Goal: Check status: Check status

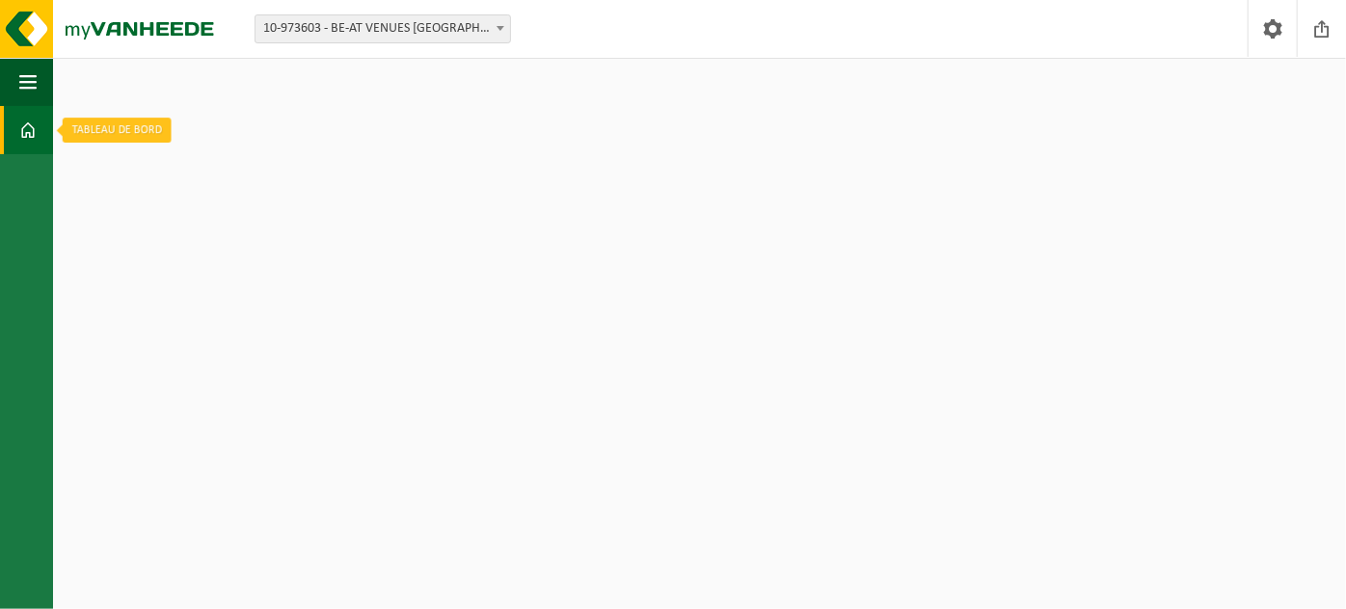
click at [13, 115] on link "Tableau de bord" at bounding box center [26, 130] width 53 height 48
click at [33, 84] on span "button" at bounding box center [27, 82] width 17 height 48
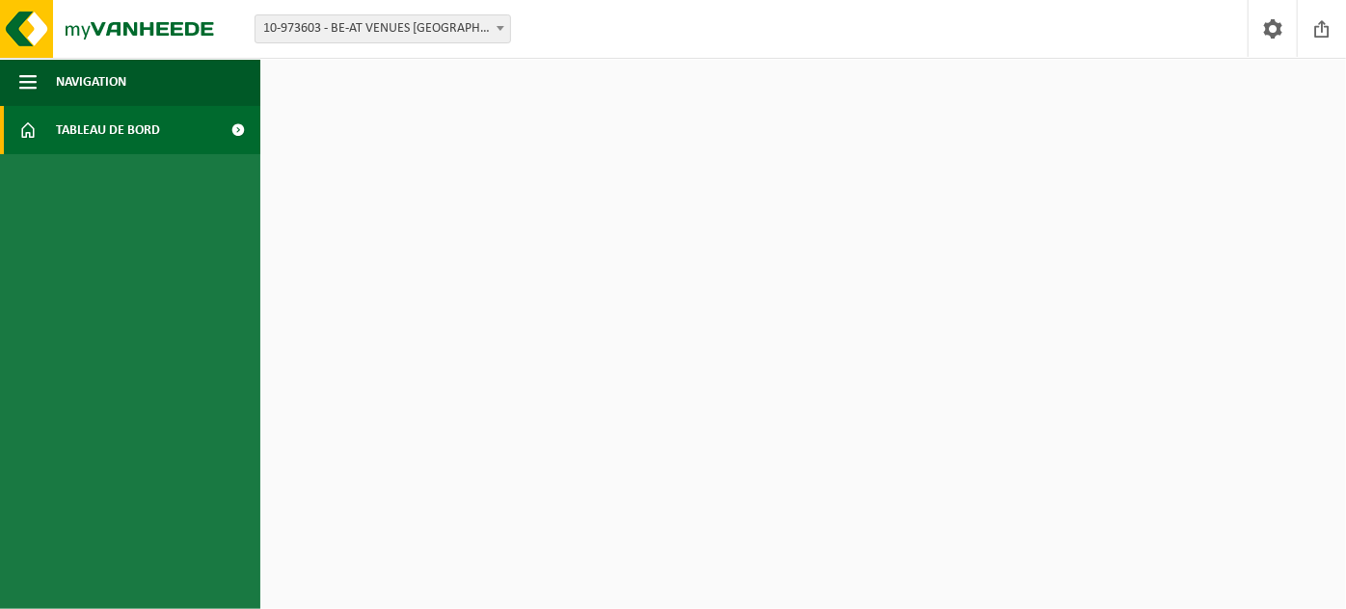
click at [94, 137] on span "Tableau de bord" at bounding box center [108, 130] width 104 height 48
click at [40, 24] on img at bounding box center [115, 29] width 231 height 58
click at [1323, 22] on span at bounding box center [1321, 28] width 29 height 57
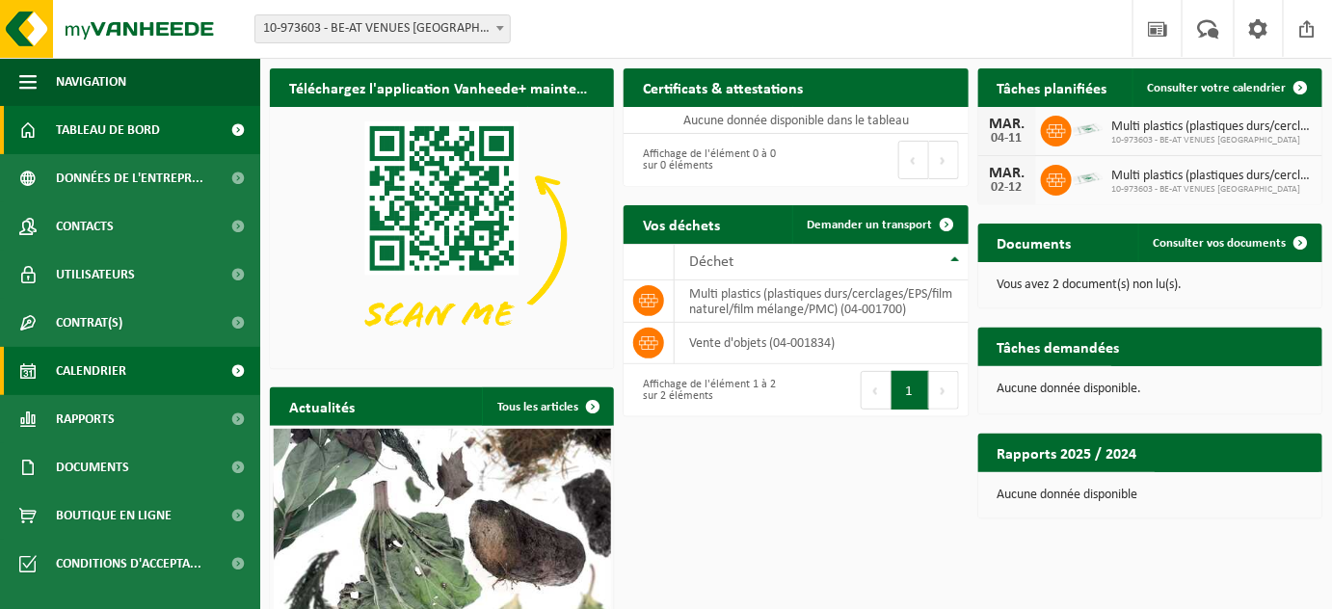
click at [94, 370] on span "Calendrier" at bounding box center [91, 371] width 70 height 48
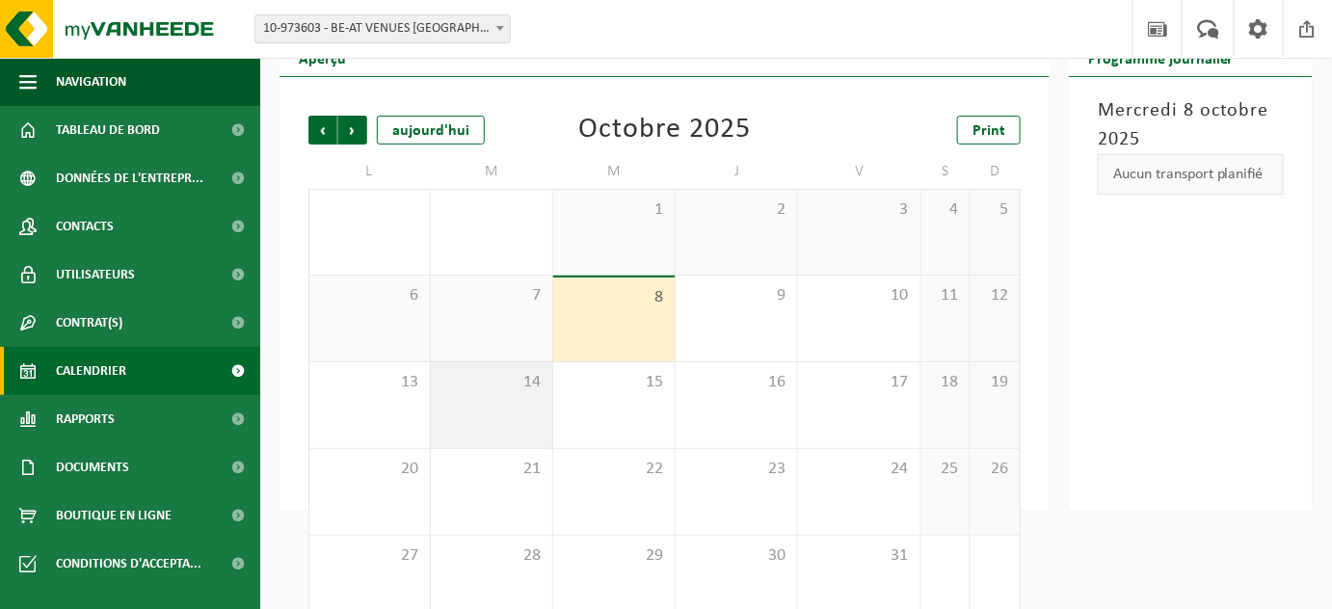
scroll to position [120, 0]
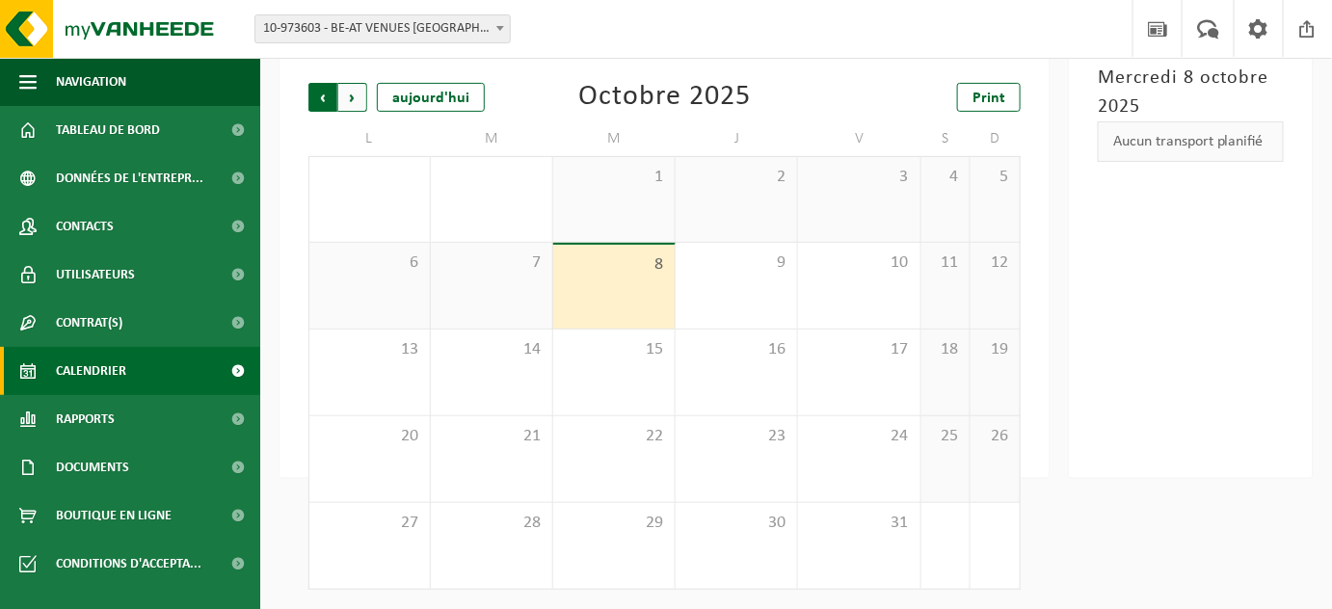
click at [349, 94] on span "Suivant" at bounding box center [352, 97] width 29 height 29
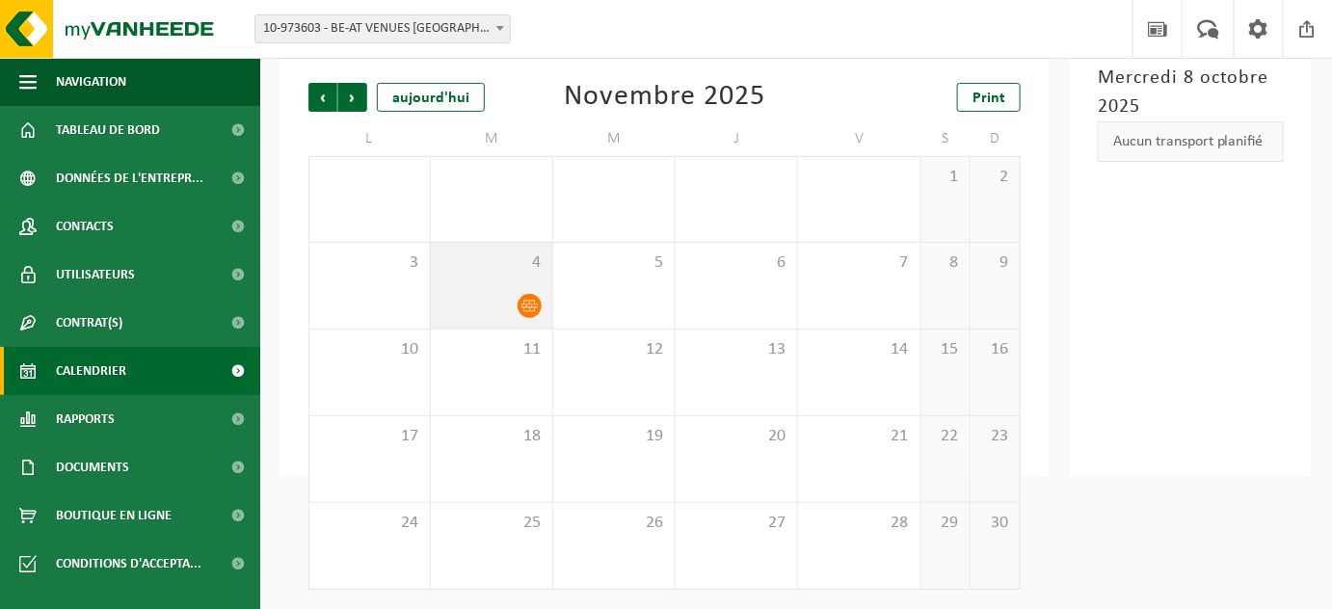
click at [525, 310] on icon at bounding box center [530, 306] width 16 height 16
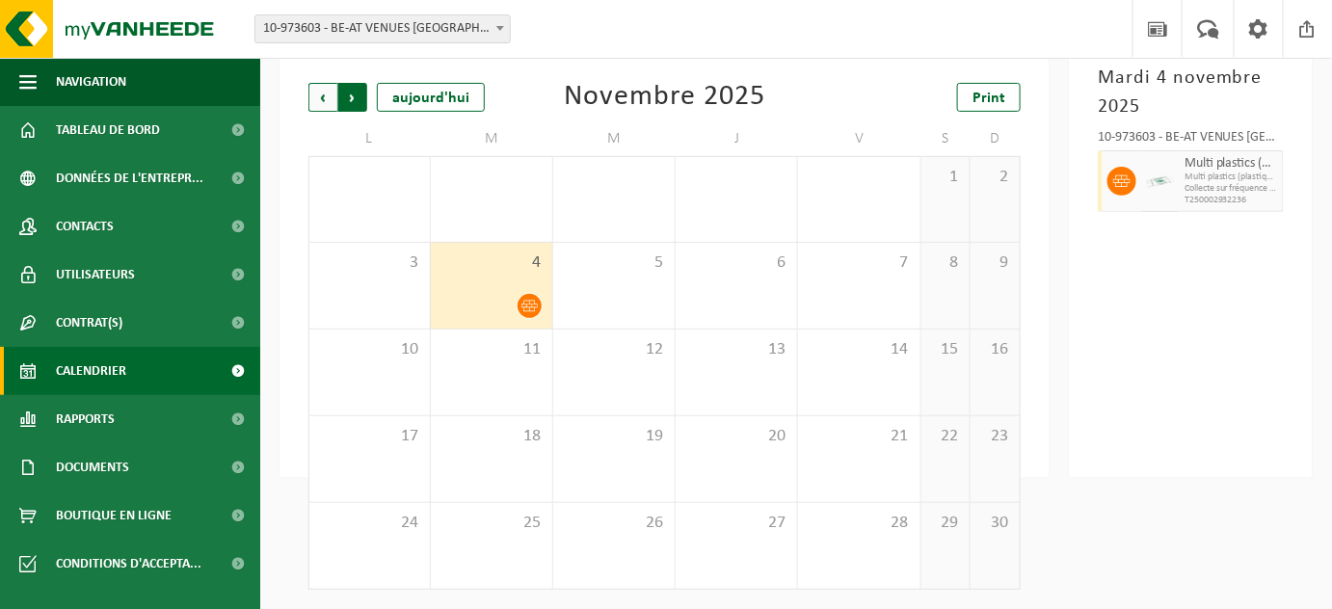
click at [315, 105] on span "Précédent" at bounding box center [322, 97] width 29 height 29
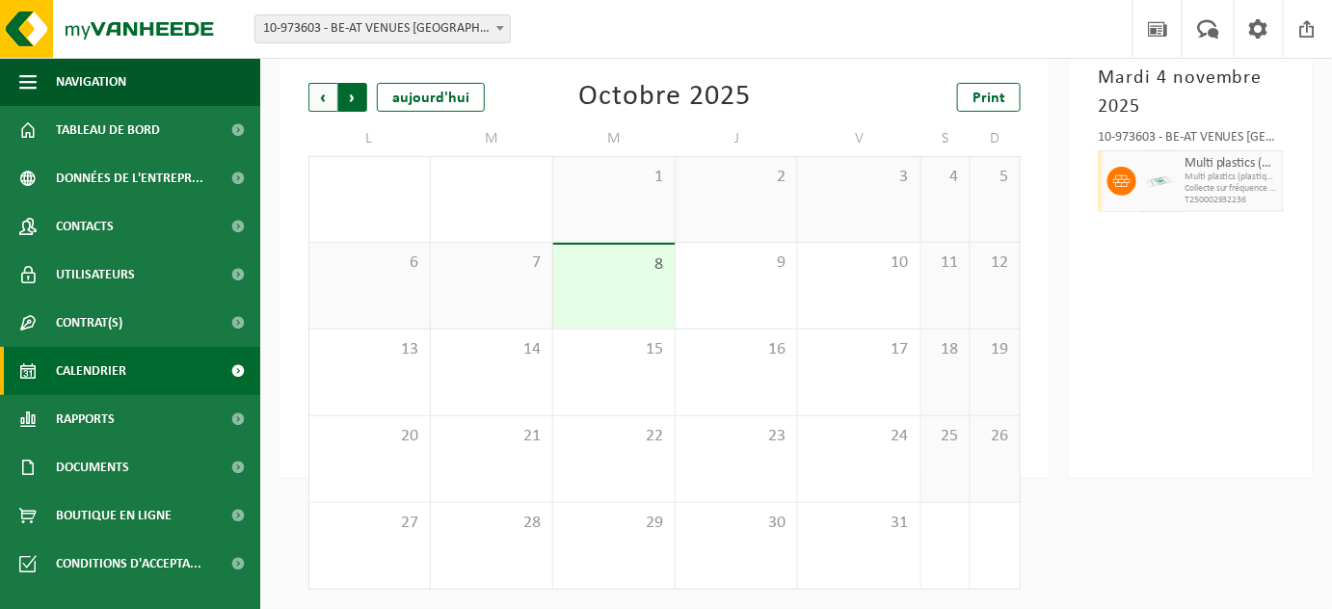
click at [319, 107] on span "Précédent" at bounding box center [322, 97] width 29 height 29
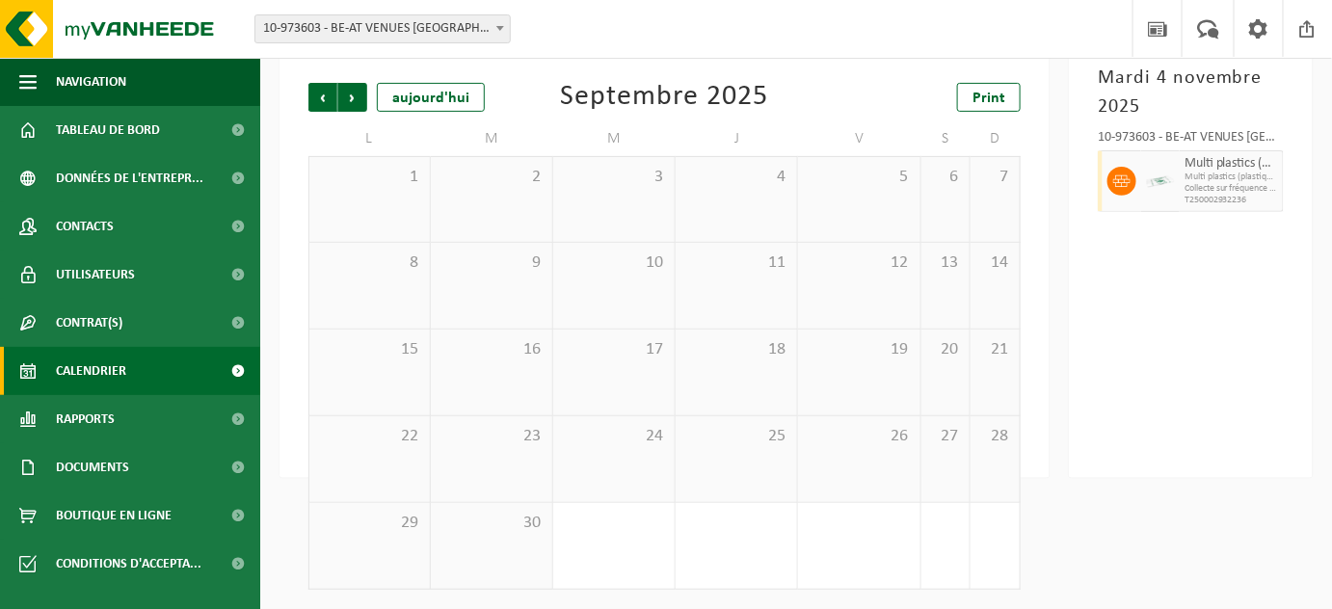
click at [319, 107] on span "Précédent" at bounding box center [322, 97] width 29 height 29
click at [347, 98] on span "Suivant" at bounding box center [352, 97] width 29 height 29
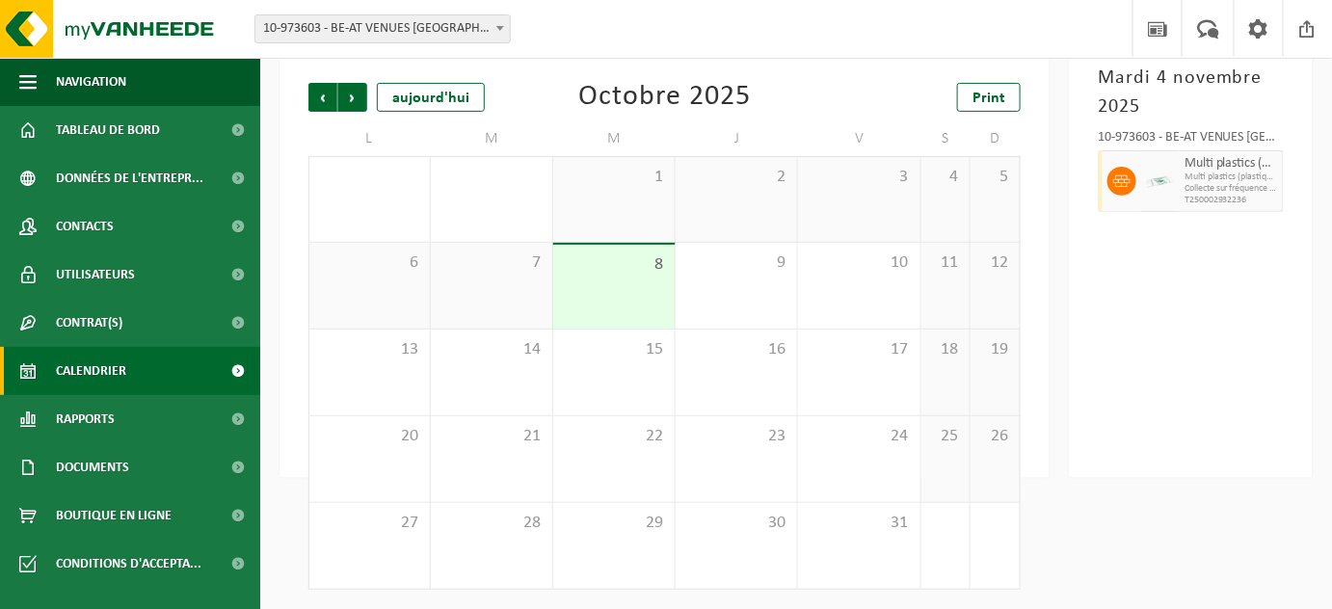
click at [347, 98] on span "Suivant" at bounding box center [352, 97] width 29 height 29
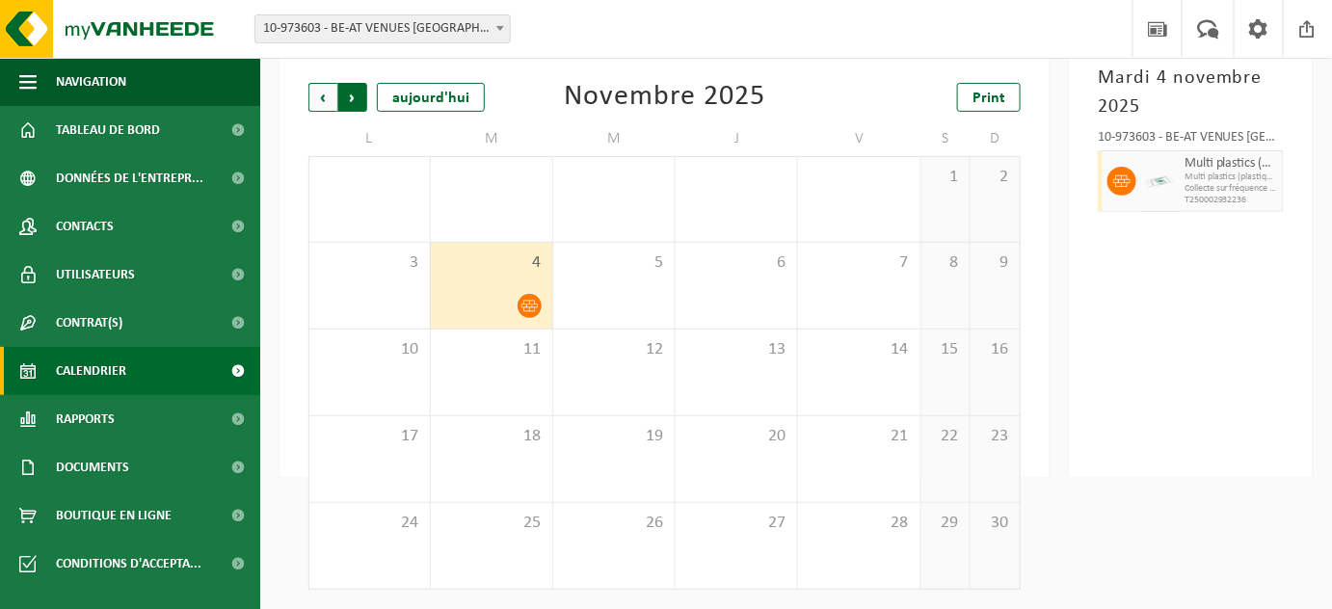
click at [316, 105] on span "Précédent" at bounding box center [322, 97] width 29 height 29
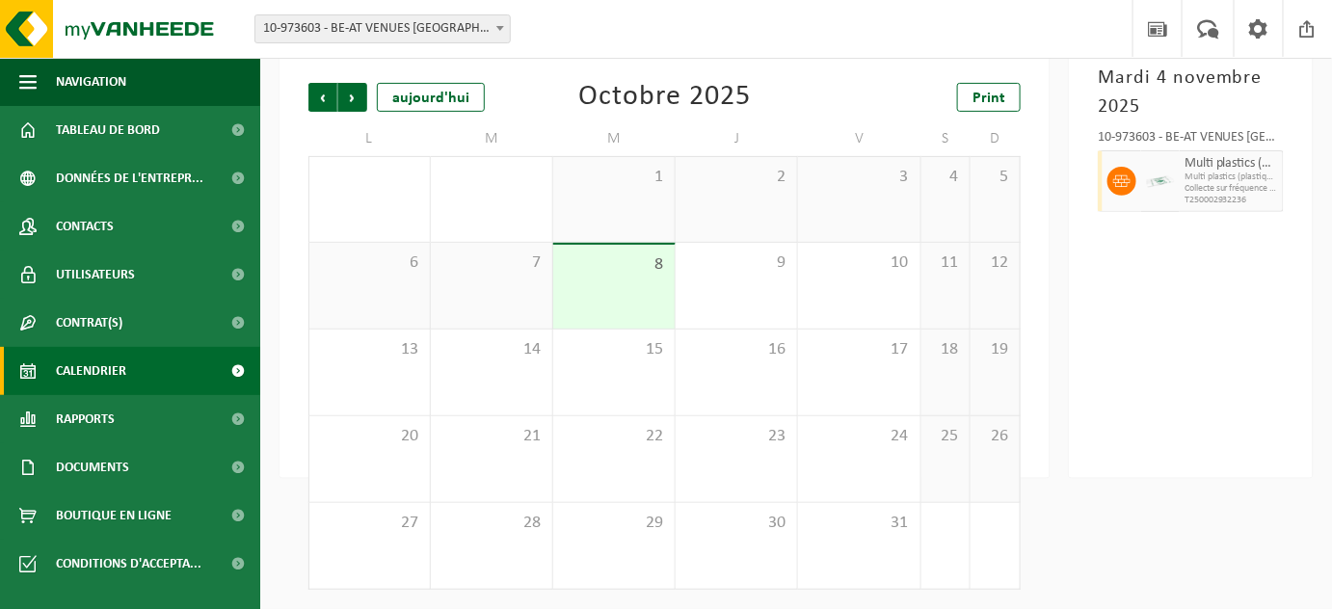
click at [368, 105] on div "Précédent Suivant [DATE]" at bounding box center [404, 97] width 193 height 29
click at [352, 110] on span "Suivant" at bounding box center [352, 97] width 29 height 29
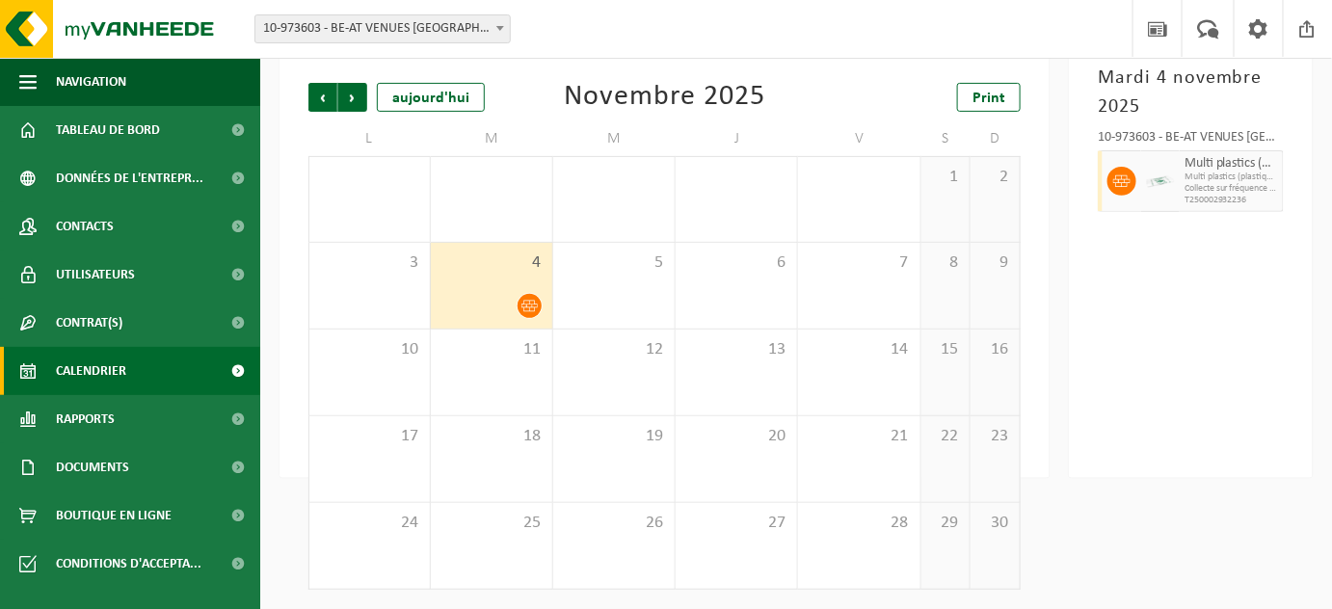
click at [307, 108] on div "Précédent Suivant [DATE] [DATE] Print L M M J V S D 27 28 29 30 31 1 2 3 4 5 6 …" at bounding box center [665, 337] width 732 height 546
click at [326, 106] on span "Précédent" at bounding box center [322, 97] width 29 height 29
